Goal: Information Seeking & Learning: Learn about a topic

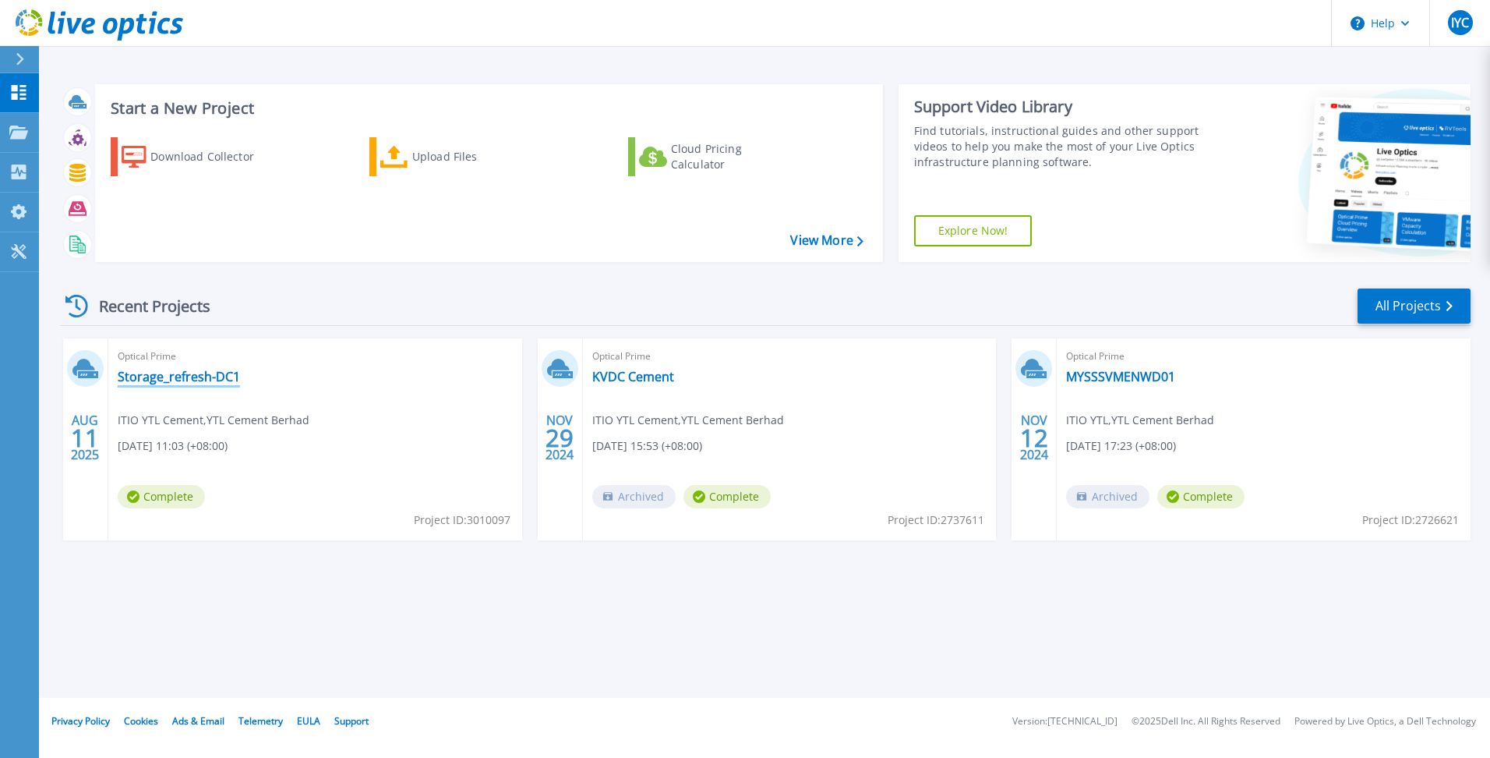
click at [174, 375] on link "Storage_refresh-DC1" at bounding box center [179, 377] width 122 height 16
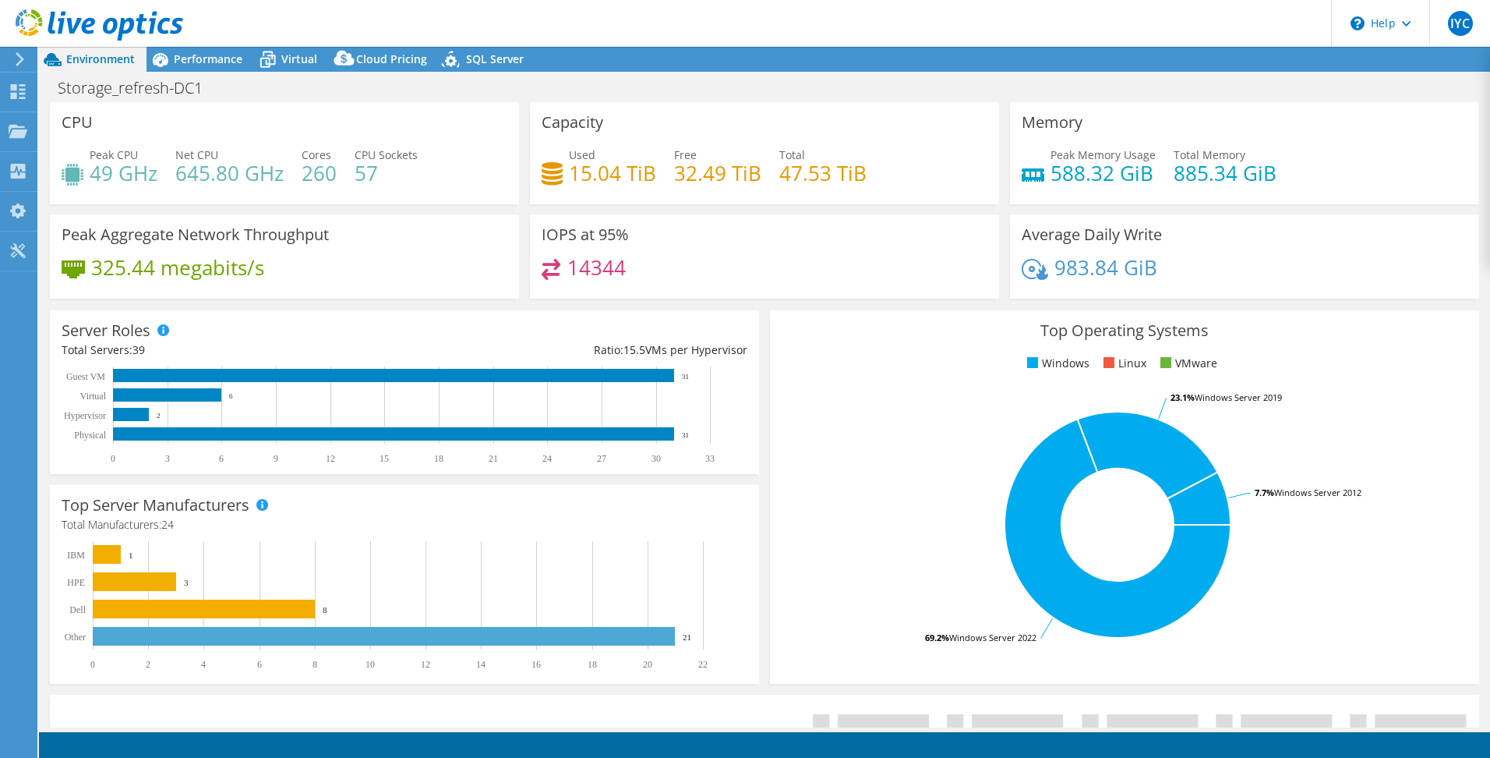
select select "USD"
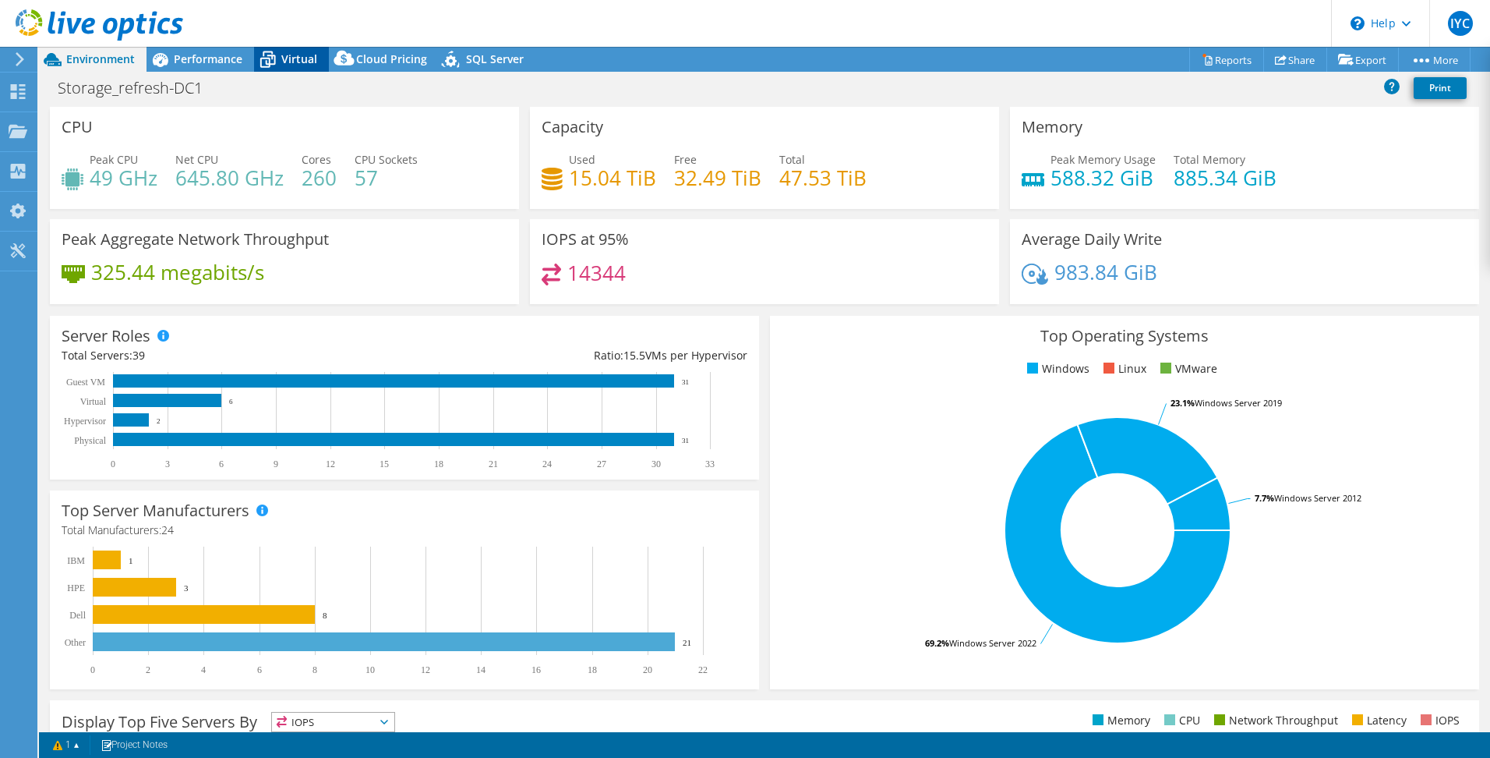
click at [296, 58] on span "Virtual" at bounding box center [299, 58] width 36 height 15
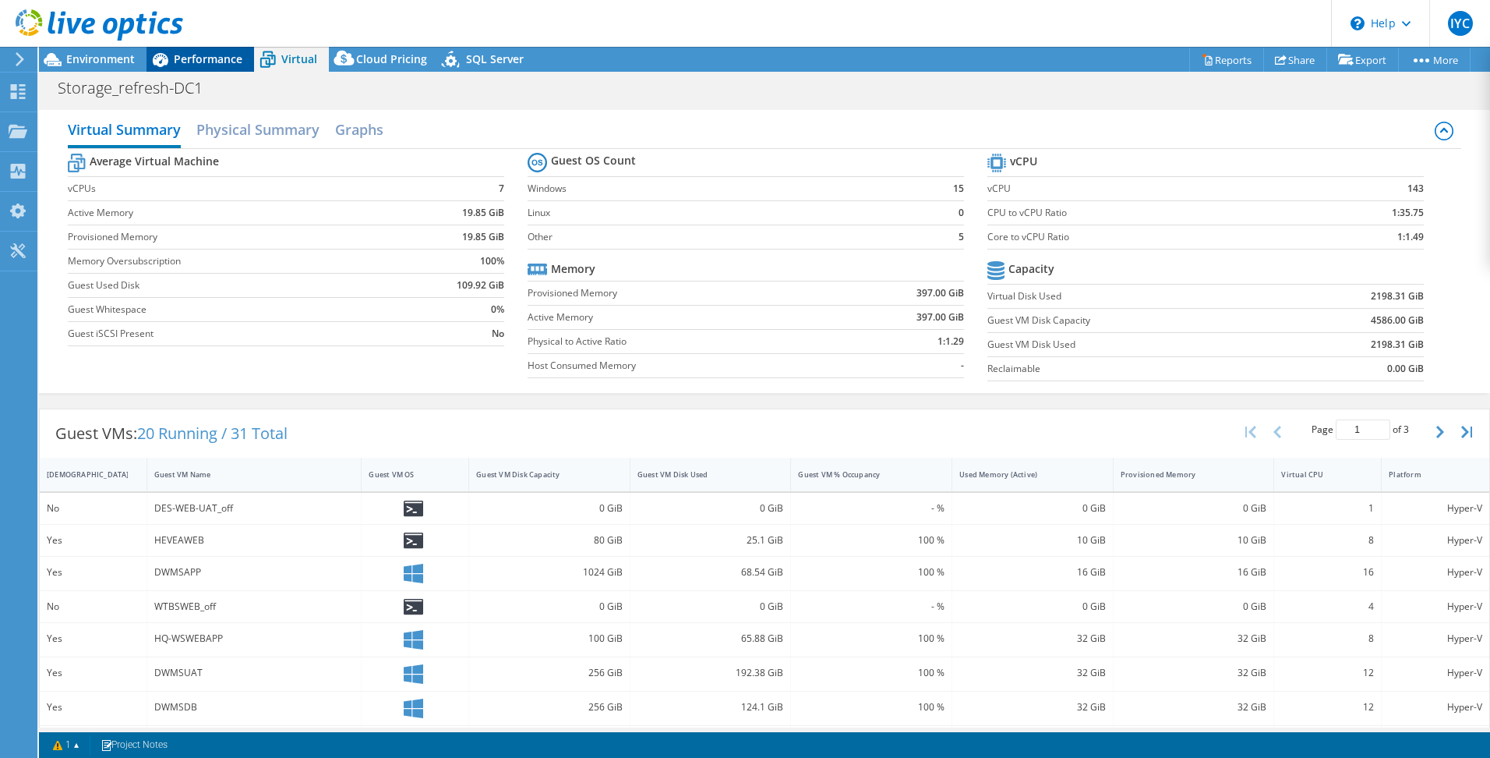
click at [212, 59] on span "Performance" at bounding box center [208, 58] width 69 height 15
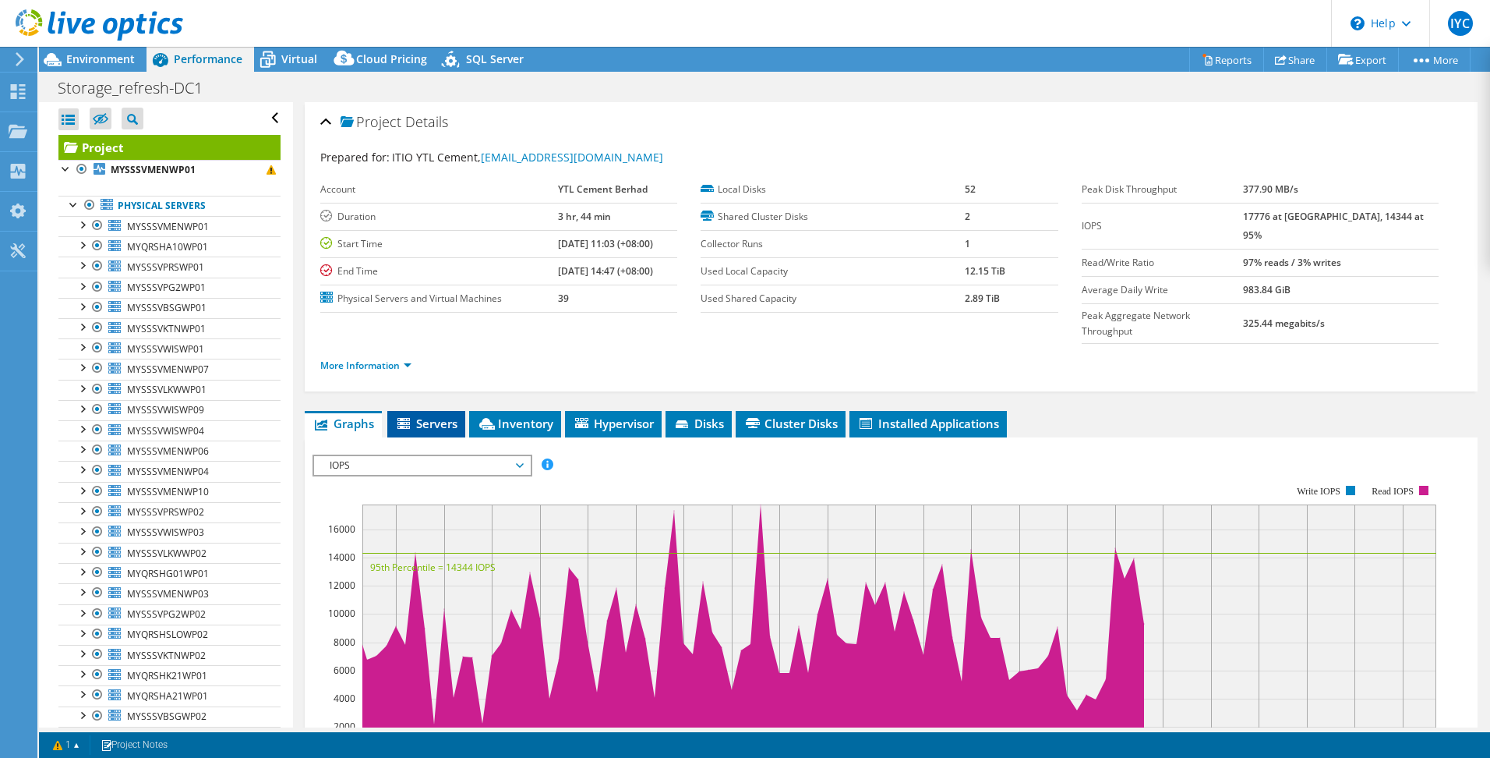
click at [425, 415] on span "Servers" at bounding box center [426, 423] width 62 height 16
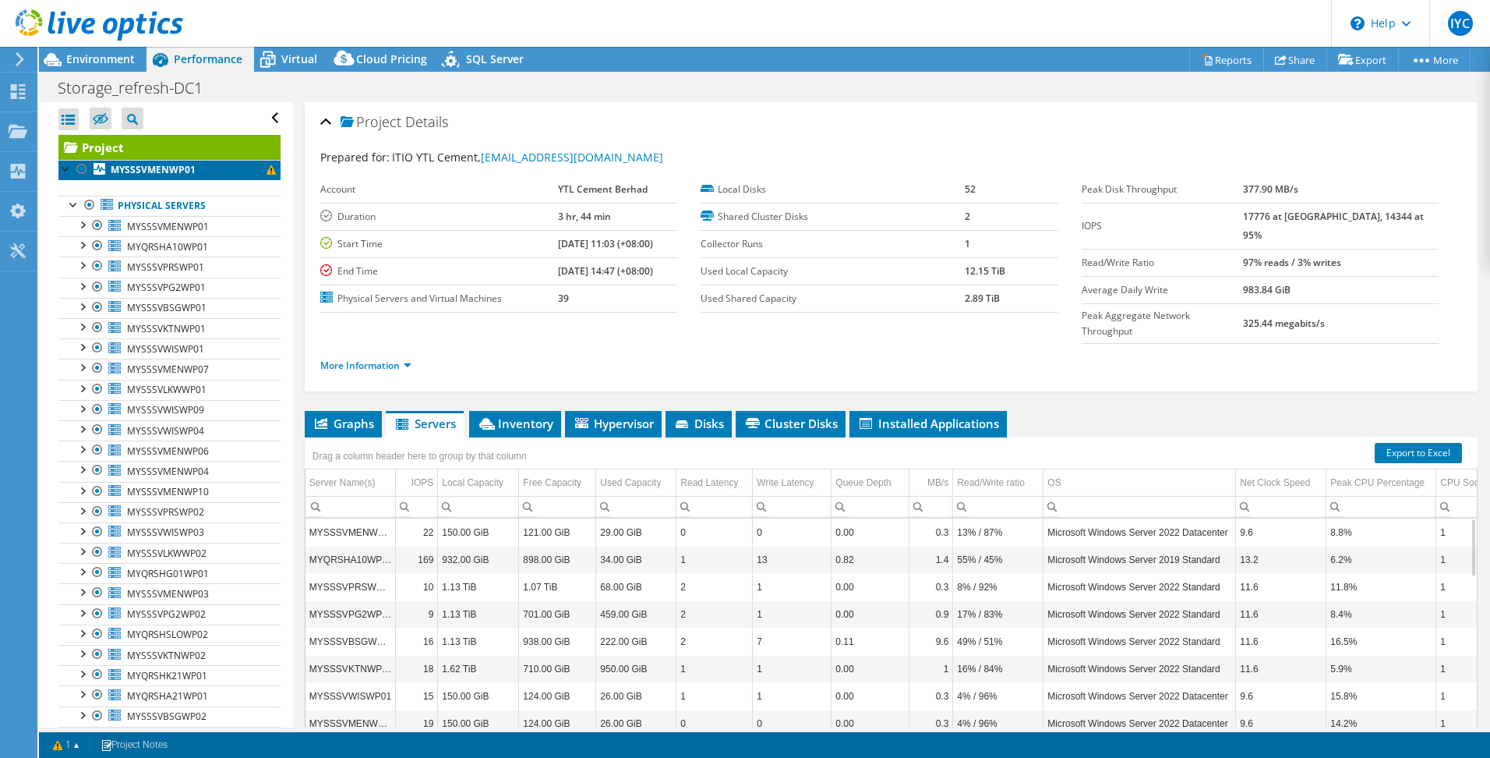
click at [265, 171] on link "MYSSSVMENWP01" at bounding box center [169, 170] width 222 height 20
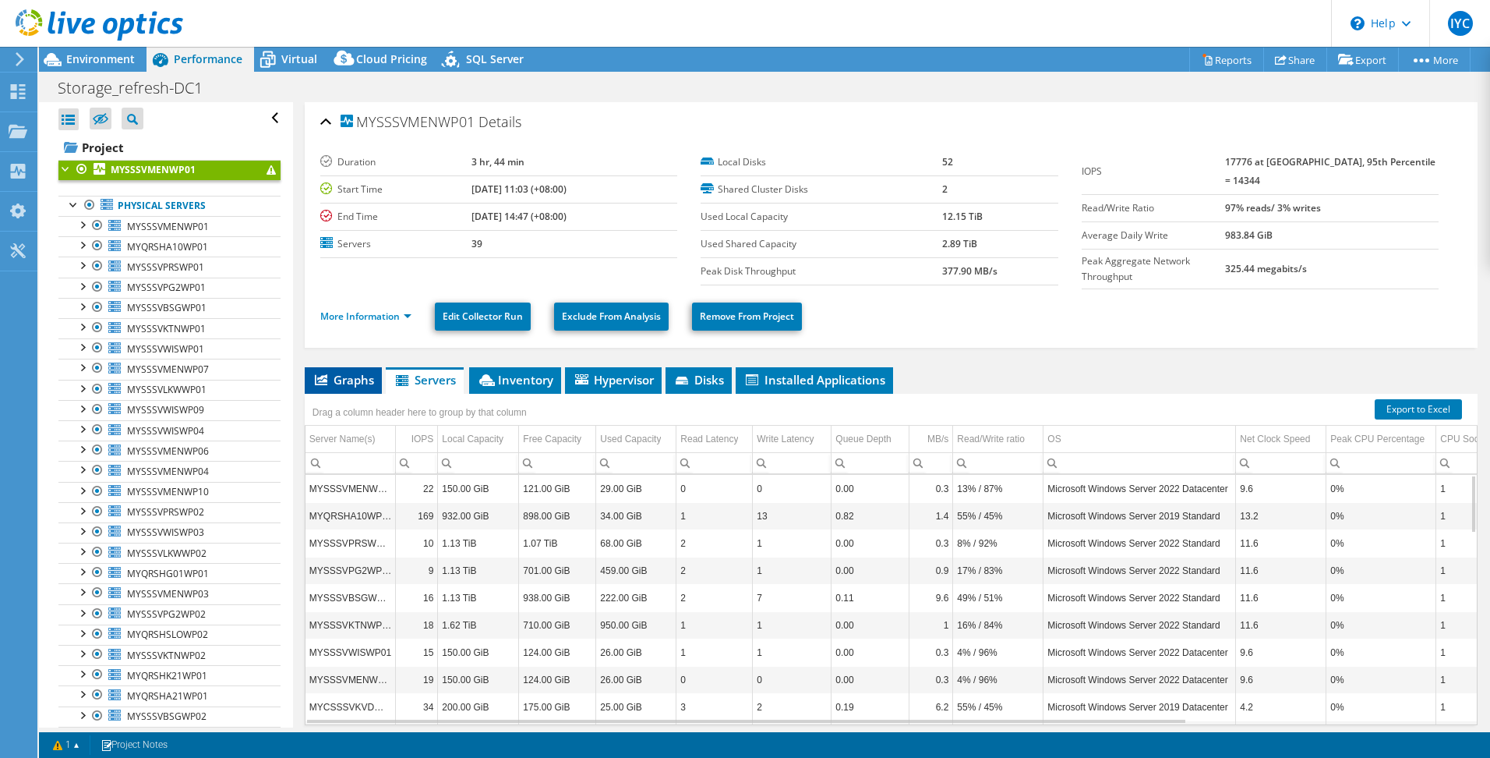
click at [353, 379] on span "Graphs" at bounding box center [344, 380] width 62 height 16
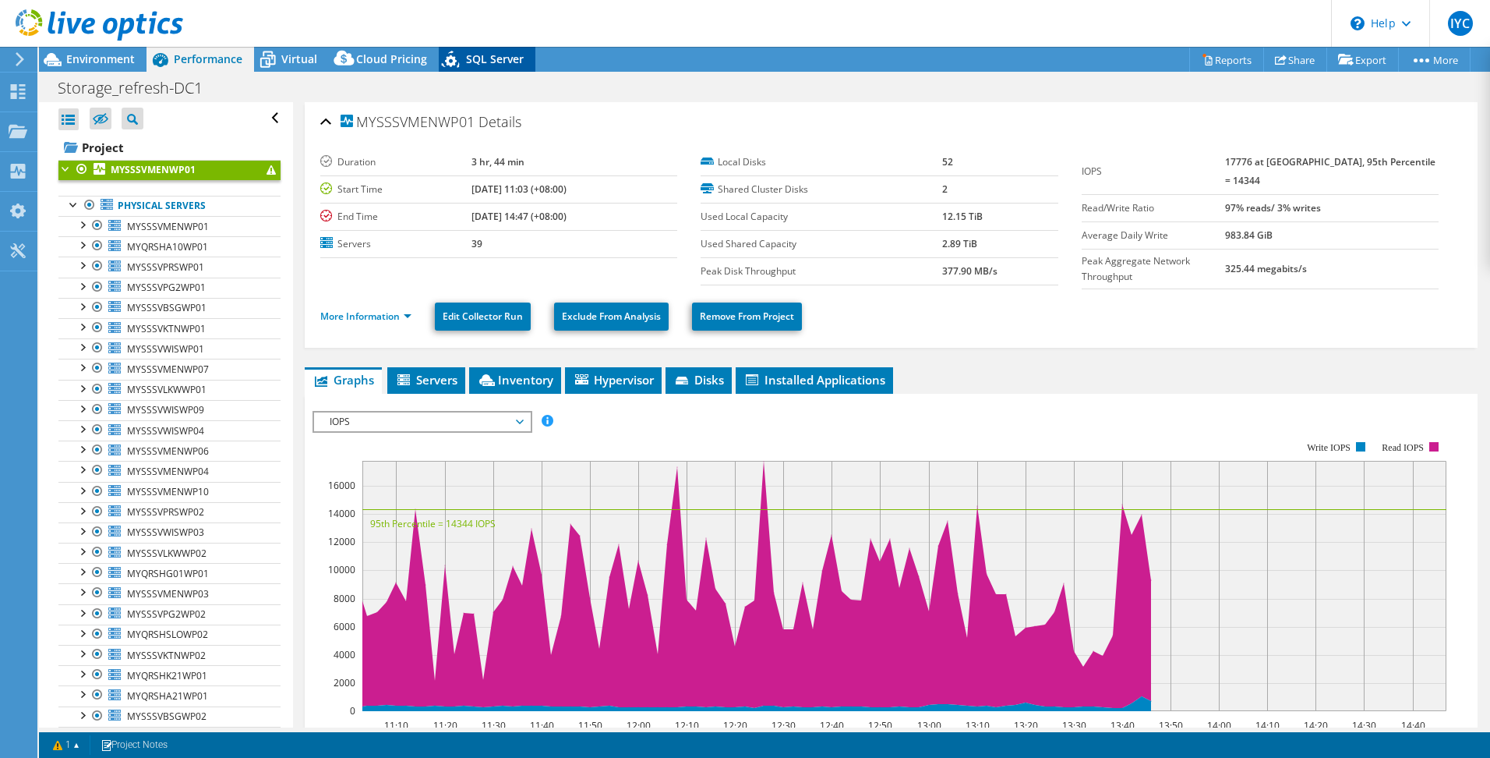
click at [482, 51] on span "SQL Server" at bounding box center [495, 58] width 58 height 15
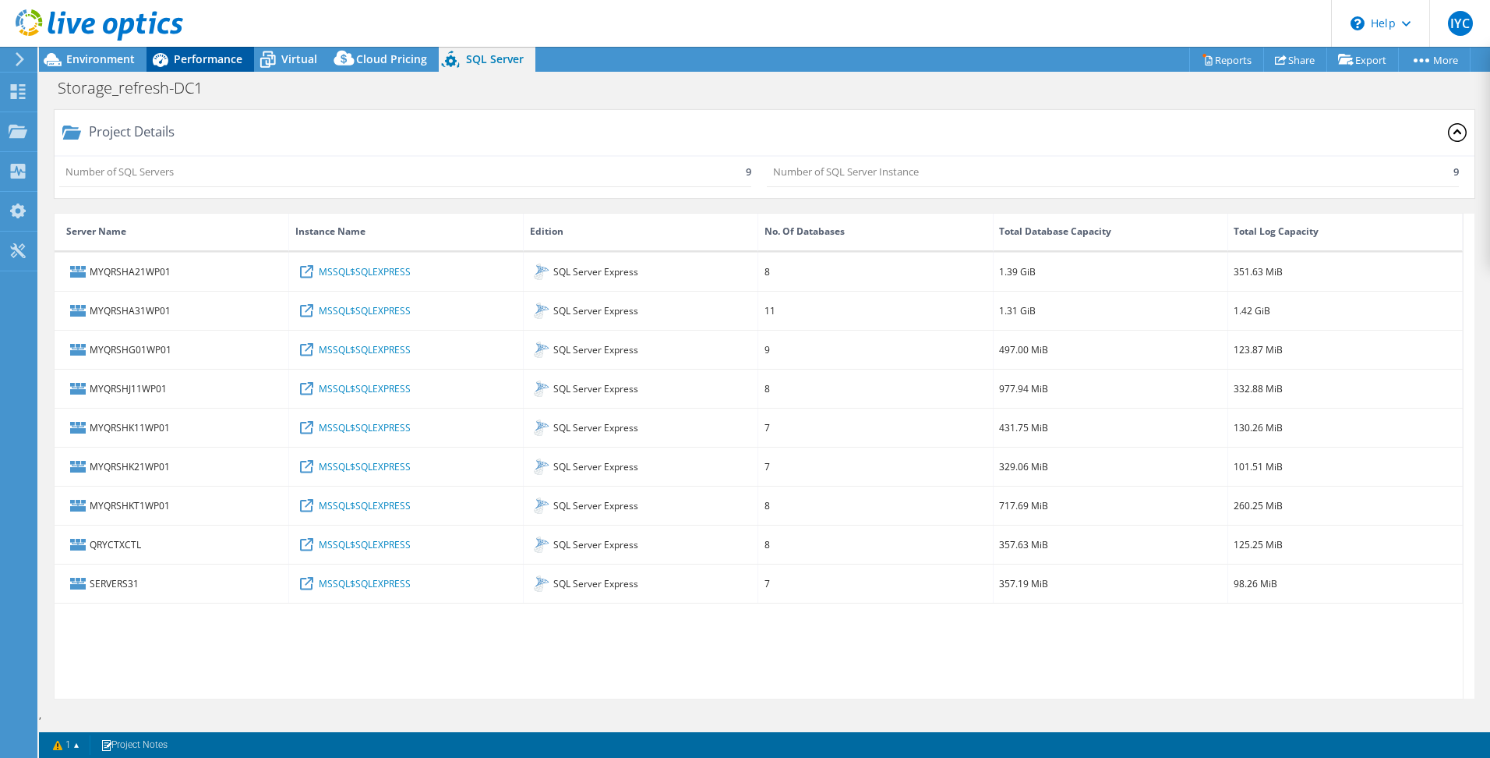
click at [224, 60] on span "Performance" at bounding box center [208, 58] width 69 height 15
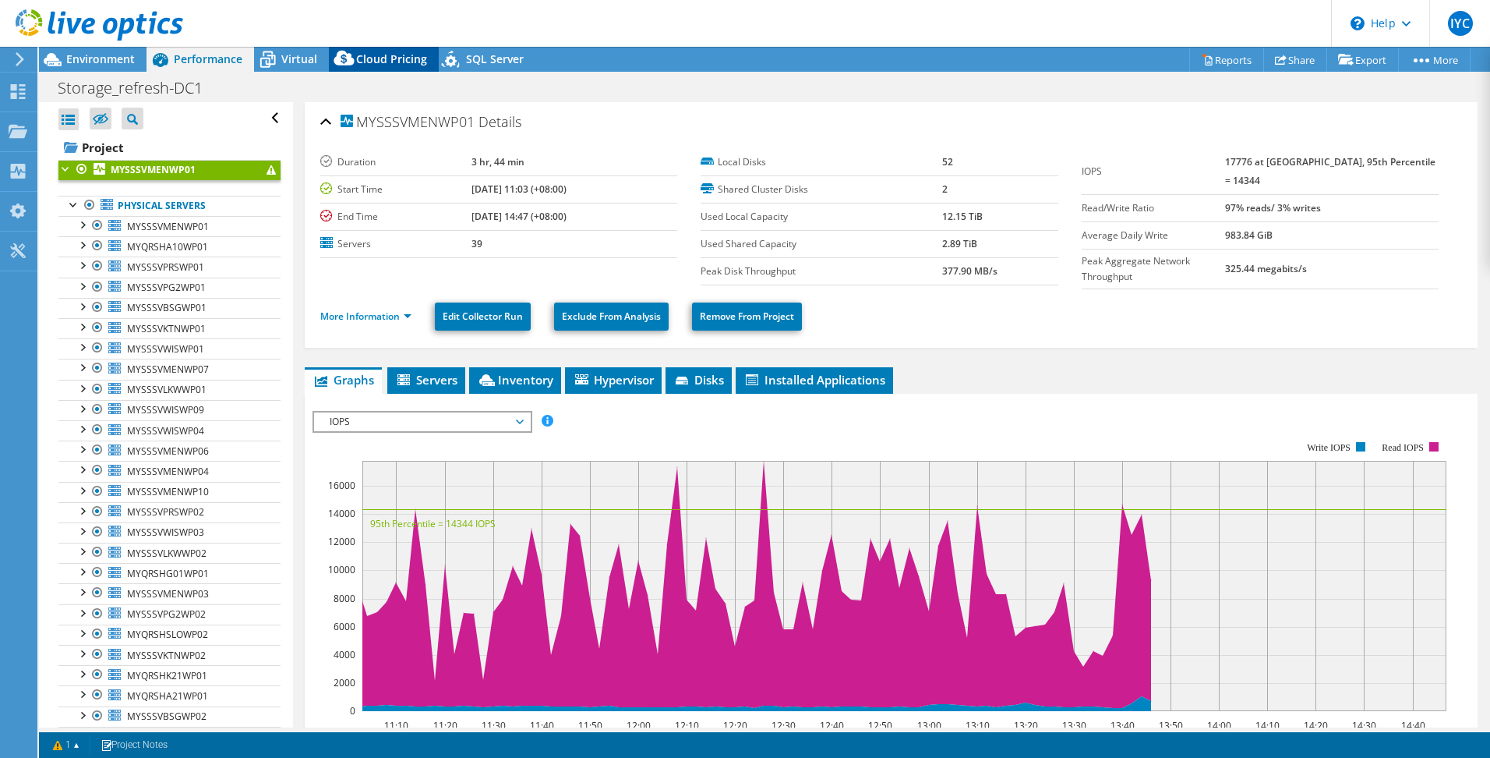
click at [362, 62] on span "Cloud Pricing" at bounding box center [391, 58] width 71 height 15
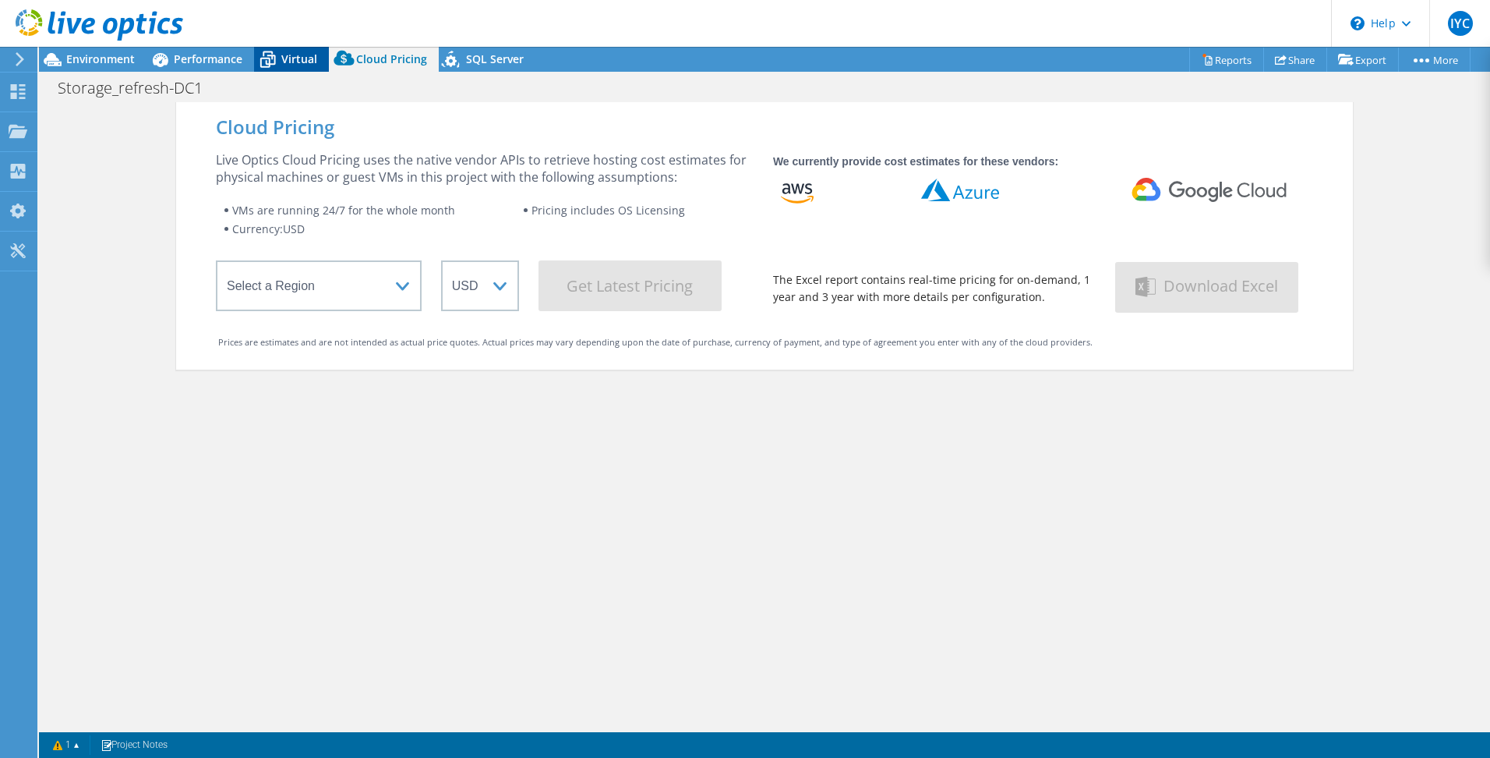
click at [305, 59] on span "Virtual" at bounding box center [299, 58] width 36 height 15
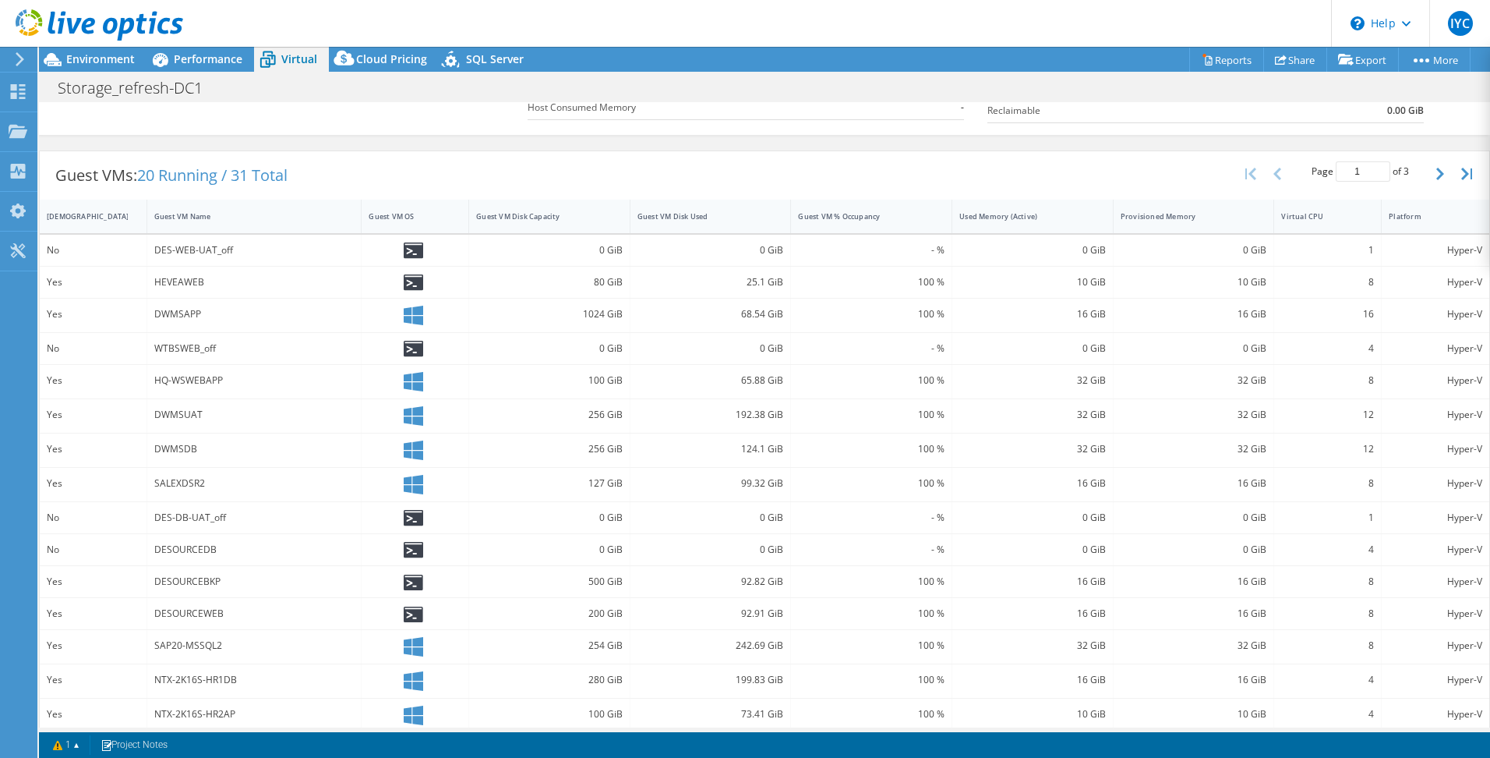
scroll to position [271, 0]
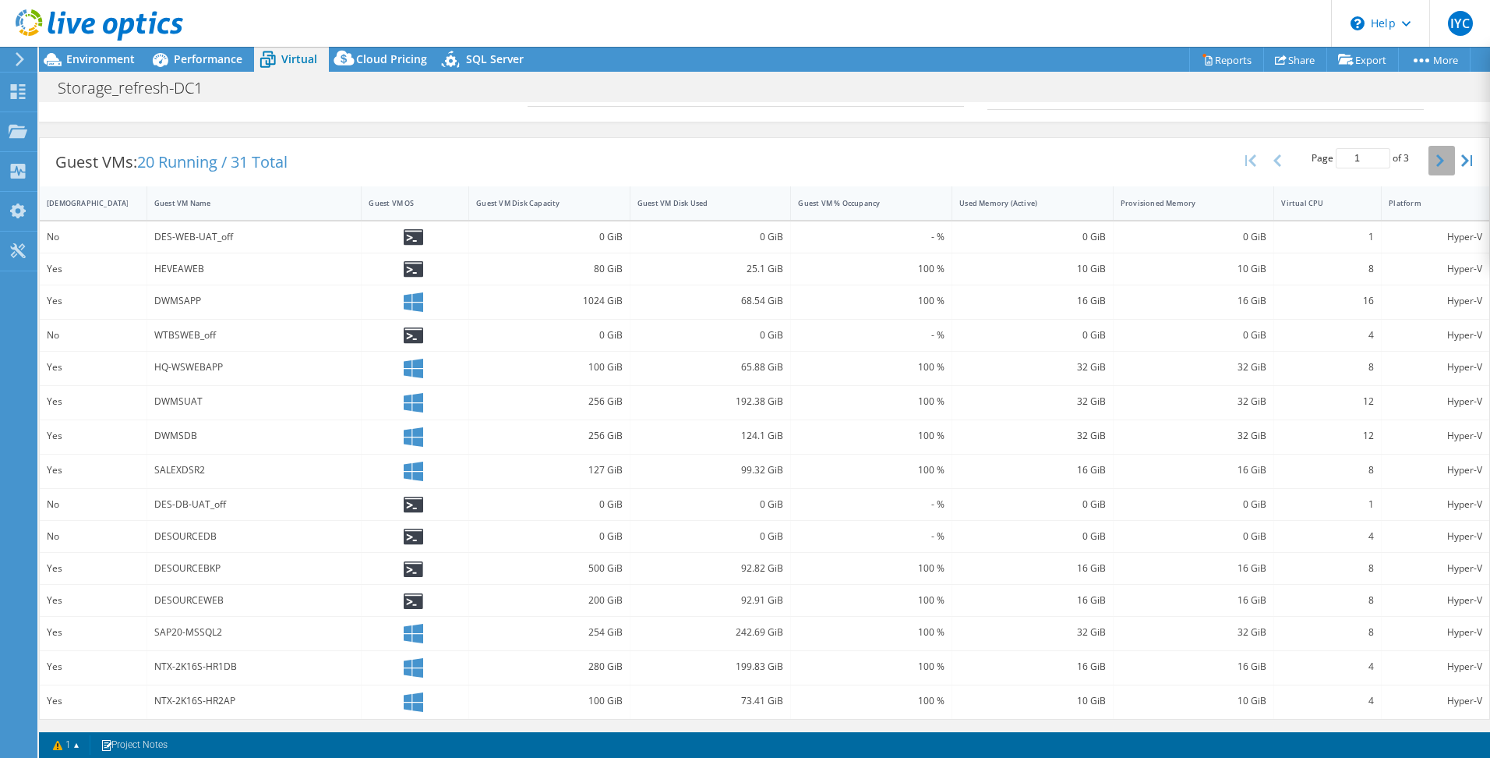
click at [1429, 163] on button "button" at bounding box center [1442, 161] width 27 height 30
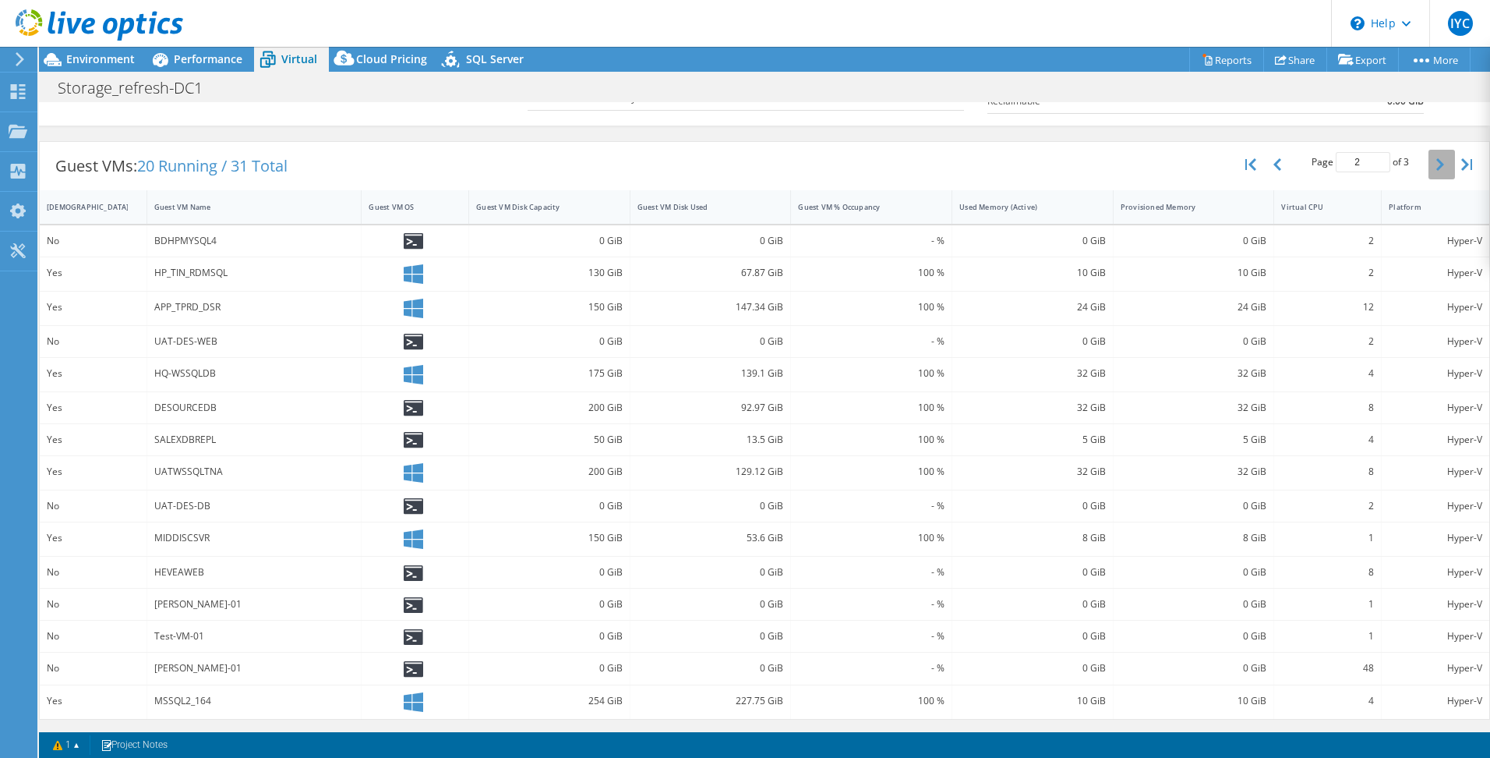
click at [1437, 160] on icon "button" at bounding box center [1441, 164] width 8 height 12
type input "3"
